Goal: Register for event/course

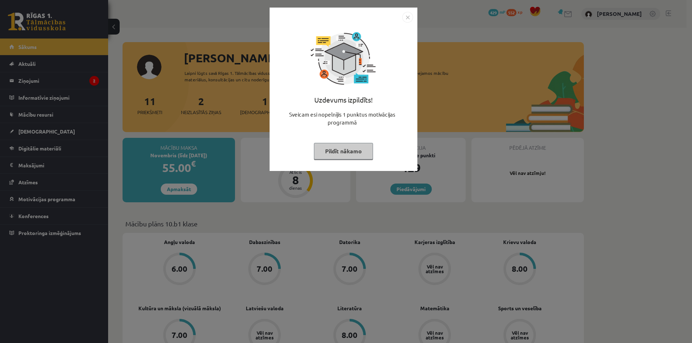
click at [353, 156] on button "Pildīt nākamo" at bounding box center [343, 151] width 59 height 17
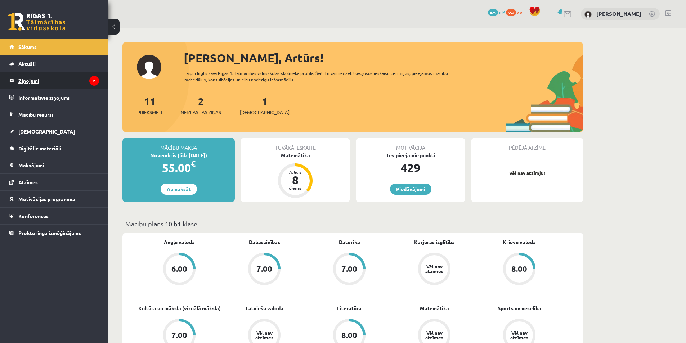
click at [28, 81] on legend "Ziņojumi 2" at bounding box center [58, 80] width 81 height 17
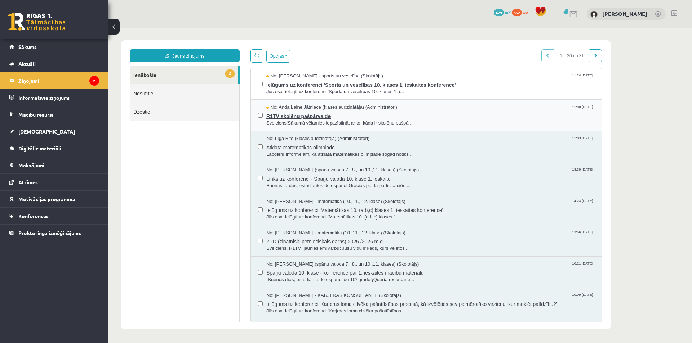
click at [296, 116] on span "R1TV skolēnu pašpārvalde" at bounding box center [430, 115] width 328 height 9
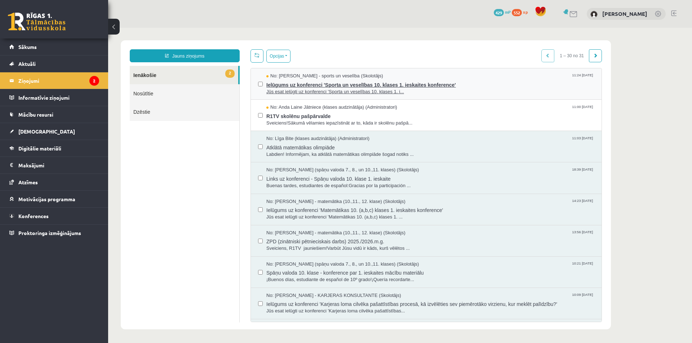
click at [304, 86] on span "Ielūgums uz konferenci 'Sporta un veselības 10. klases 1. ieskaites konference'" at bounding box center [430, 84] width 328 height 9
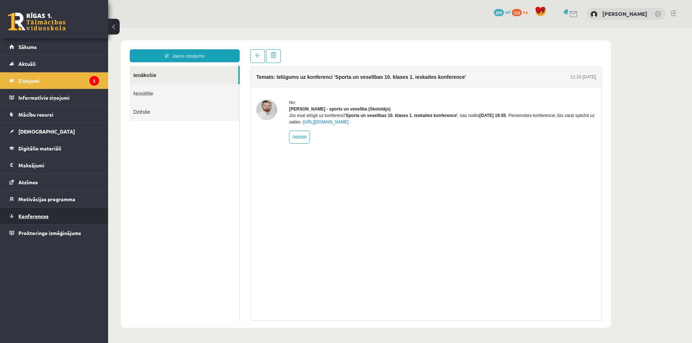
click at [24, 216] on span "Konferences" at bounding box center [33, 216] width 30 height 6
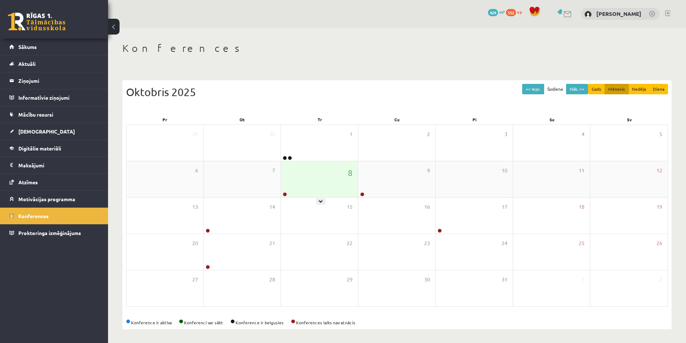
click at [327, 178] on div "8" at bounding box center [319, 179] width 77 height 36
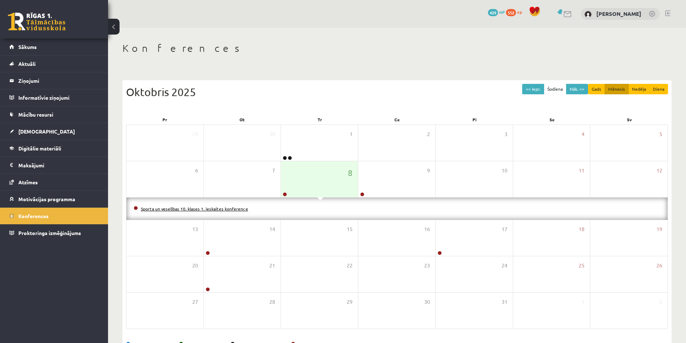
click at [210, 208] on link "Sporta un veselības 10. klases 1. ieskaites konference" at bounding box center [194, 209] width 107 height 6
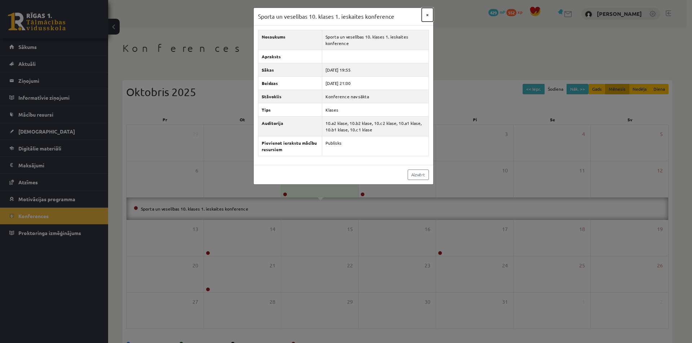
click at [422, 17] on button "×" at bounding box center [427, 15] width 12 height 14
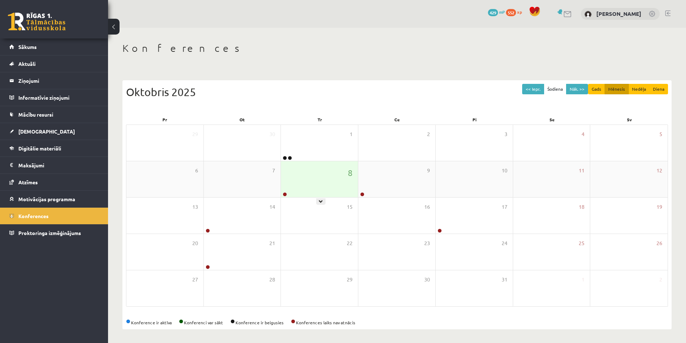
click at [317, 166] on div "8" at bounding box center [319, 179] width 77 height 36
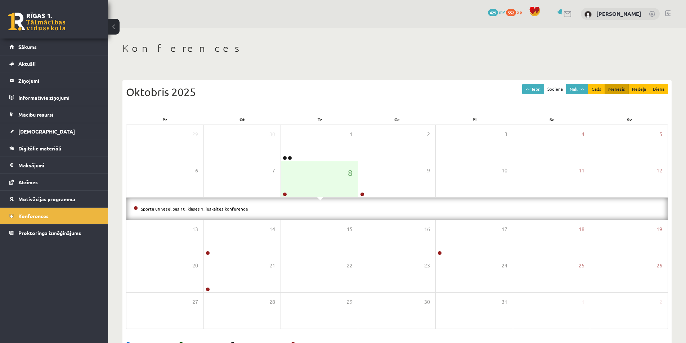
click at [221, 203] on div "Sporta un veselības 10. klases 1. ieskaites konference" at bounding box center [396, 209] width 541 height 22
click at [222, 209] on link "Sporta un veselības 10. klases 1. ieskaites konference" at bounding box center [194, 209] width 107 height 6
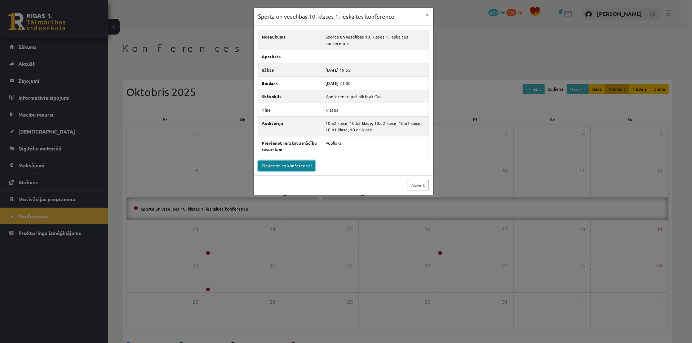
click at [292, 161] on link "Pievienoties konferencei" at bounding box center [286, 166] width 57 height 10
